Goal: Task Accomplishment & Management: Manage account settings

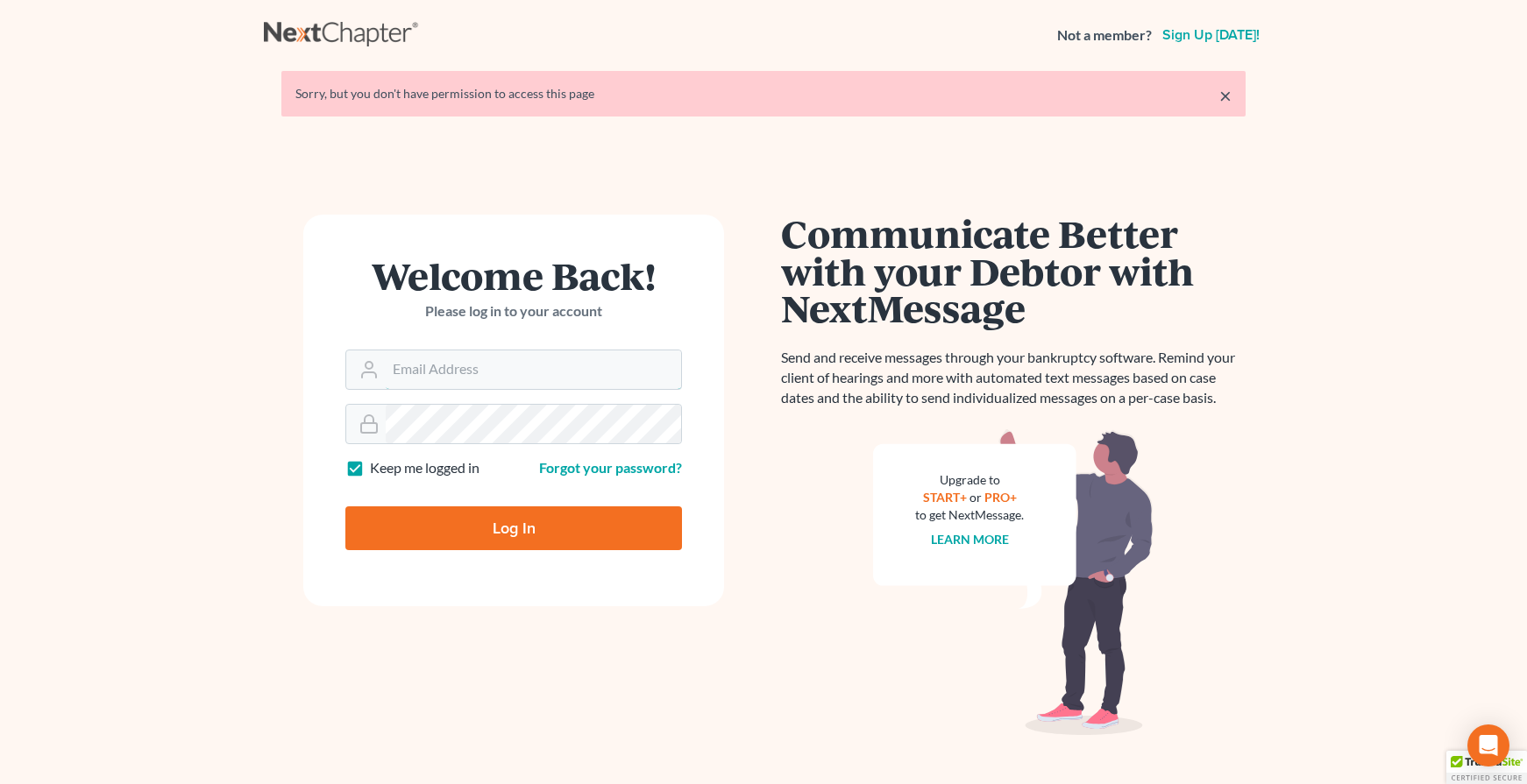
type input "jmoore@moorelawllc.com"
click at [490, 521] on input "Log In" at bounding box center [513, 528] width 336 height 44
type input "Thinking..."
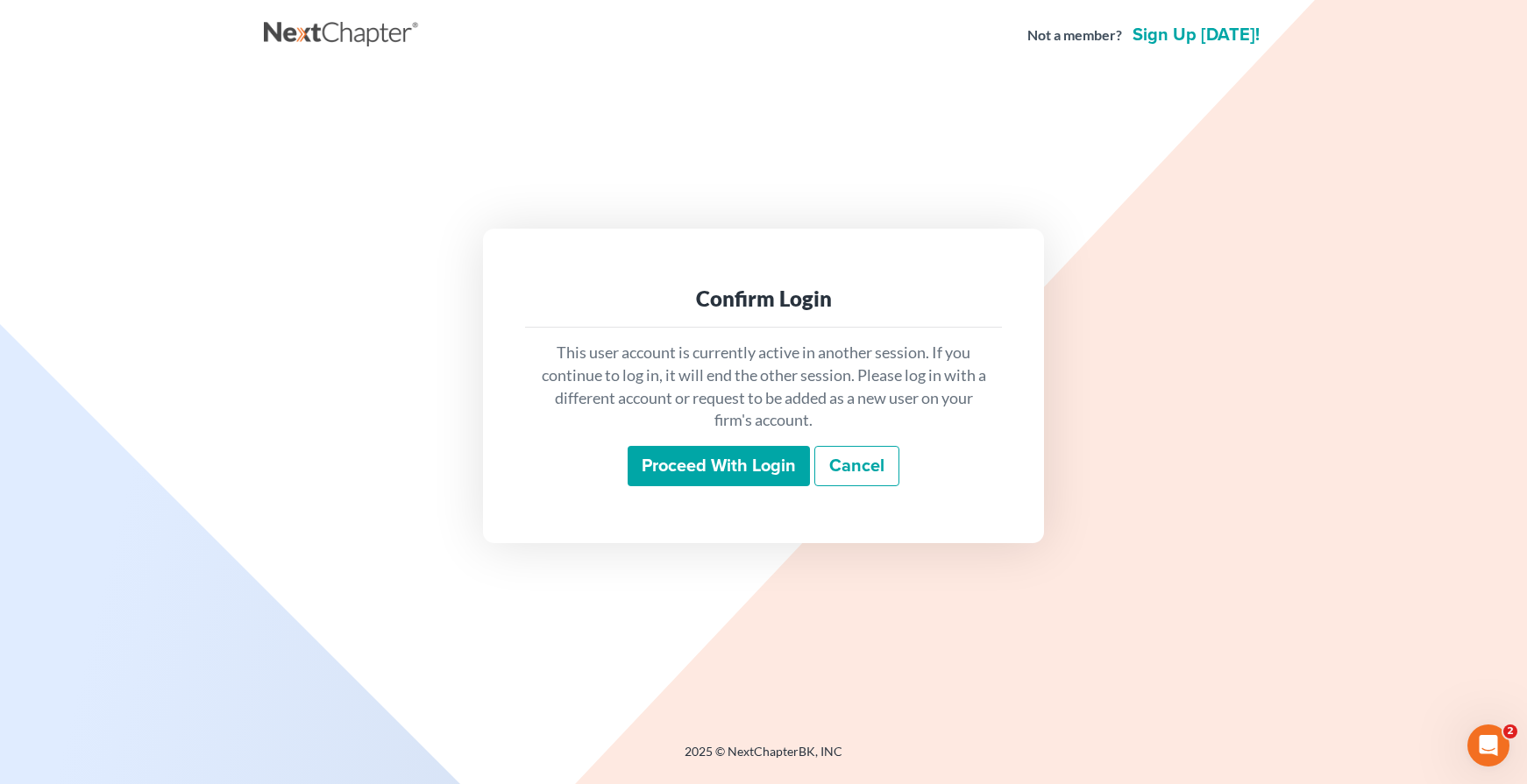
click at [699, 458] on input "Proceed with login" at bounding box center [718, 466] width 182 height 40
